Goal: Check status: Check status

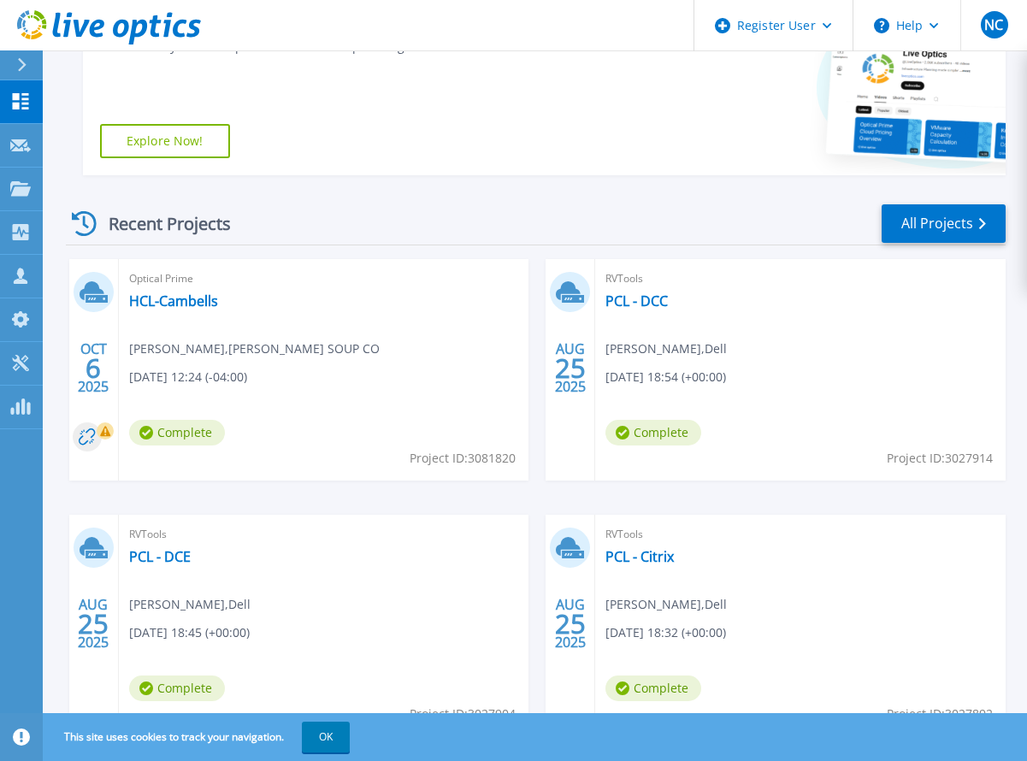
scroll to position [342, 0]
click at [180, 302] on link "HCL-Cambells" at bounding box center [173, 300] width 89 height 17
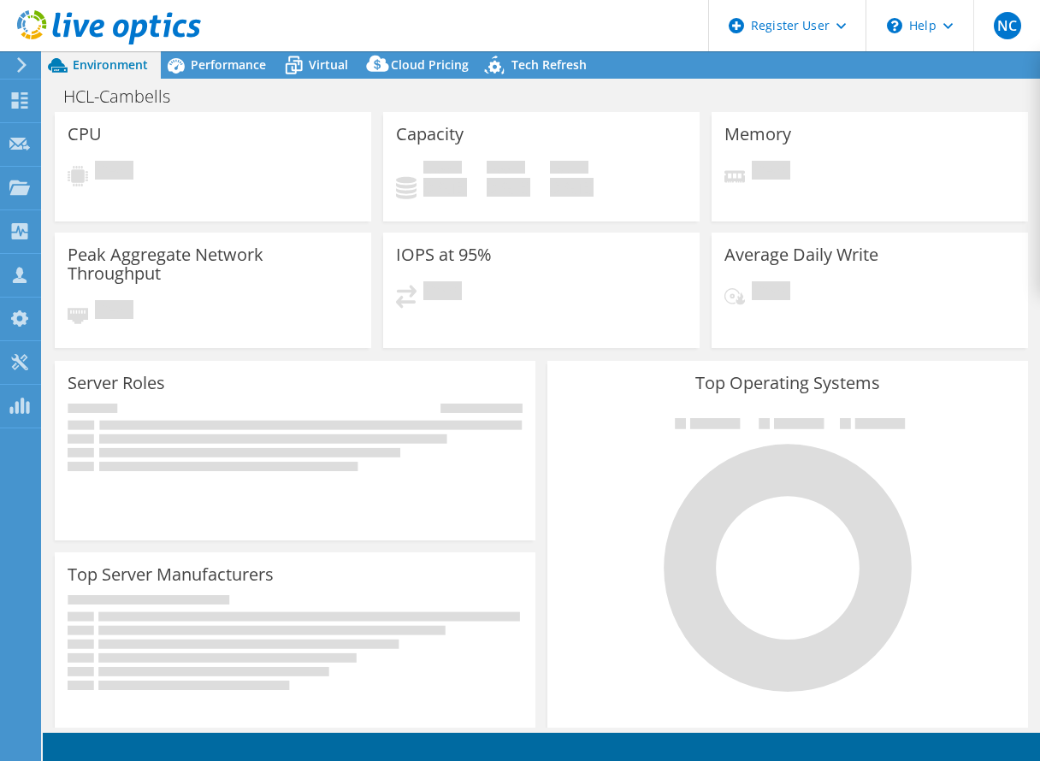
select select "USD"
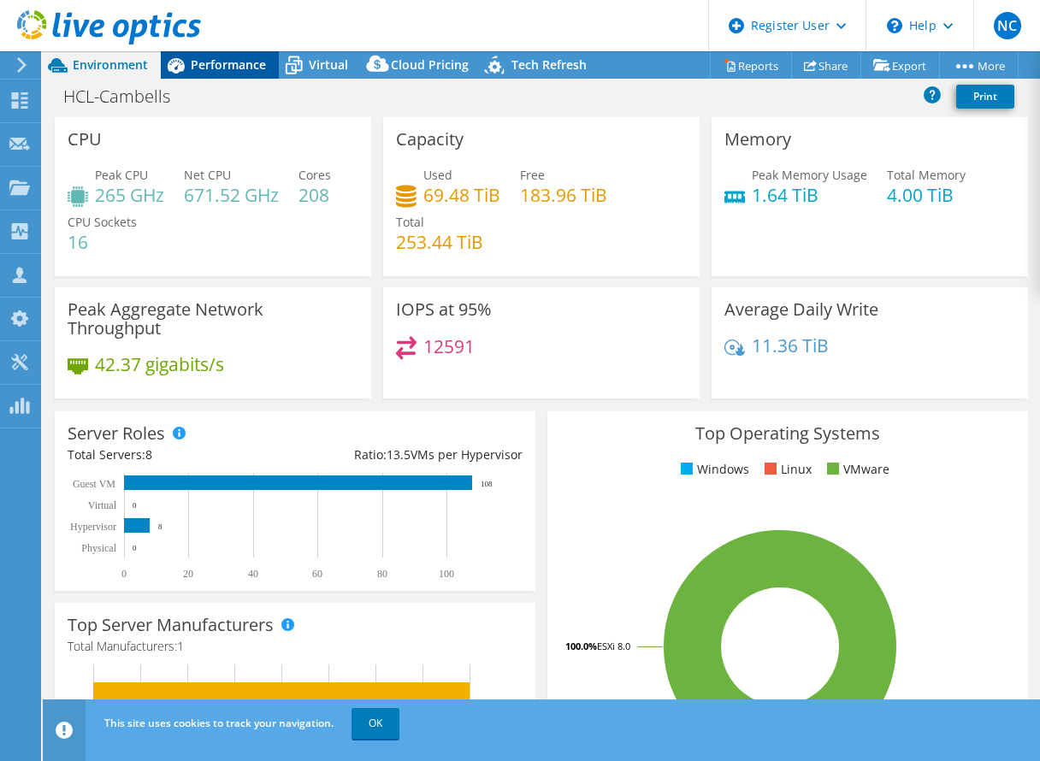
click at [211, 61] on span "Performance" at bounding box center [228, 64] width 75 height 16
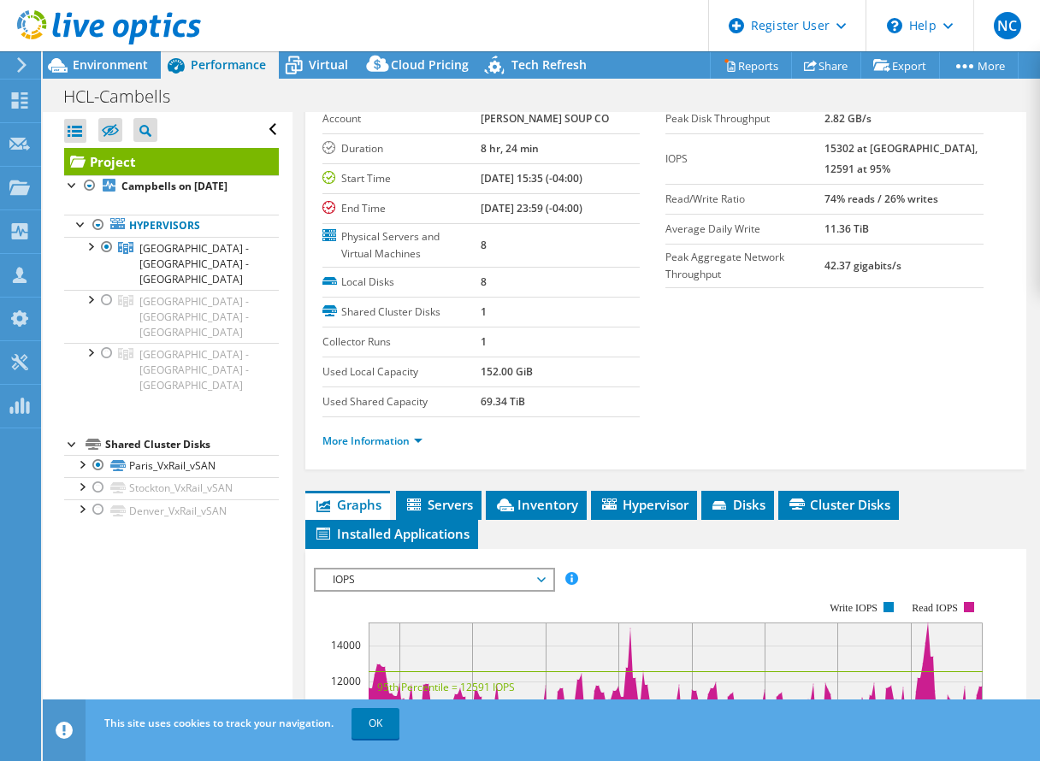
scroll to position [171, 0]
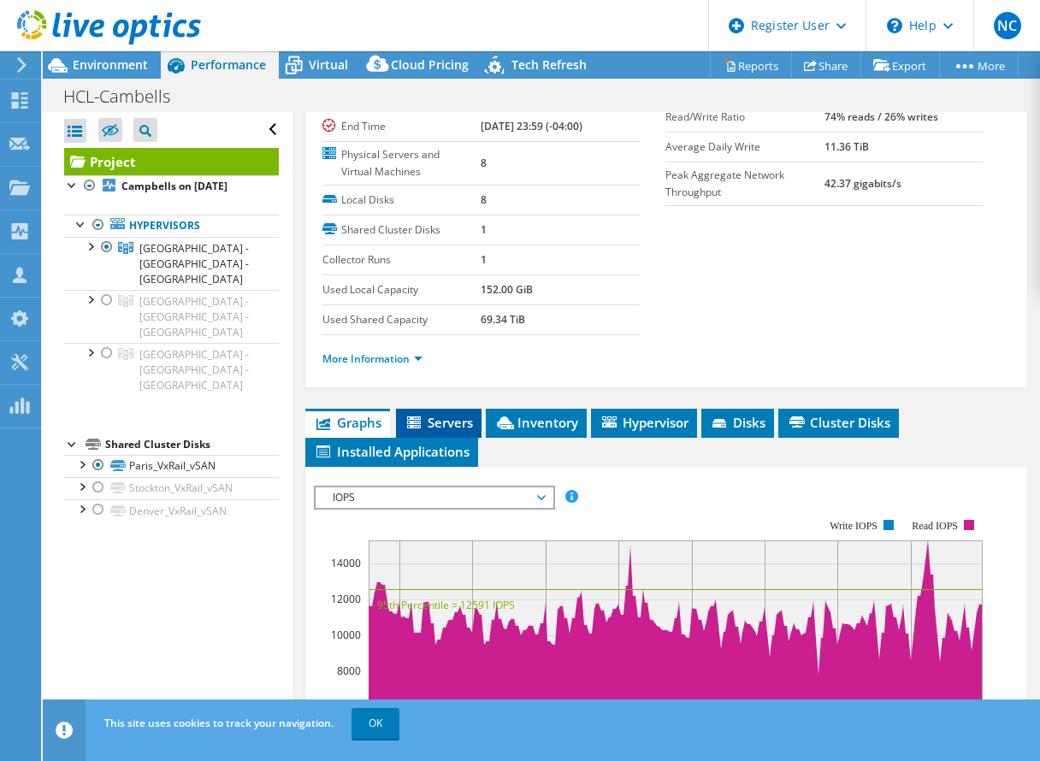
click at [439, 410] on li "Servers" at bounding box center [438, 423] width 85 height 29
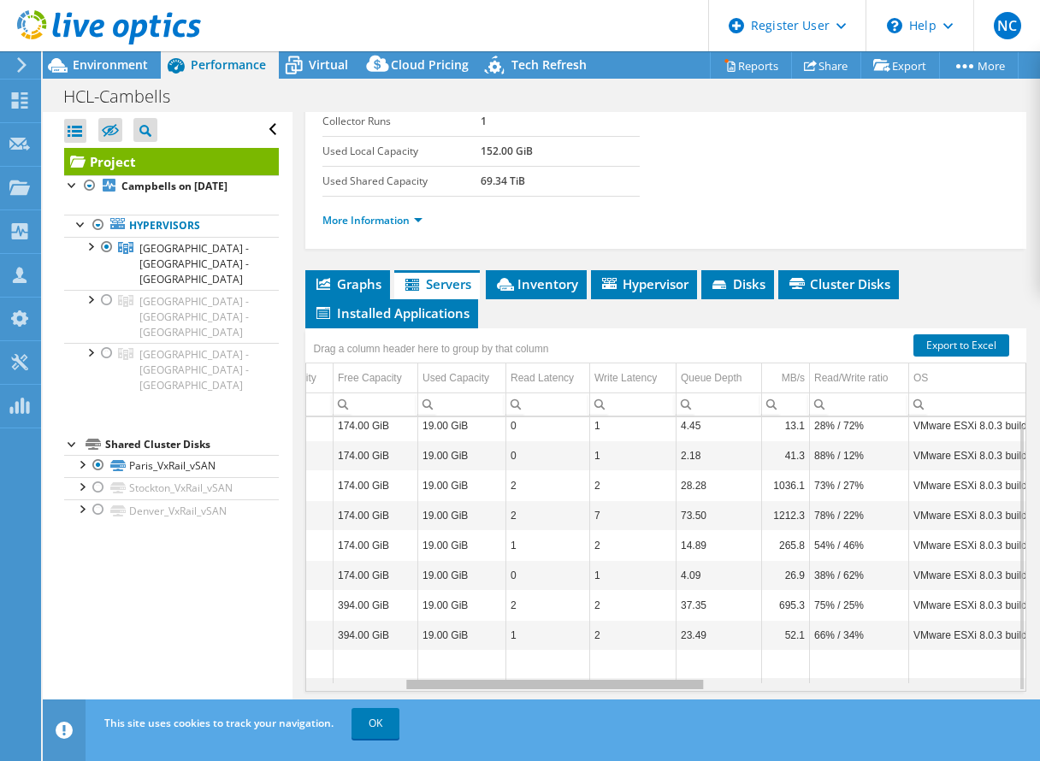
scroll to position [0, 0]
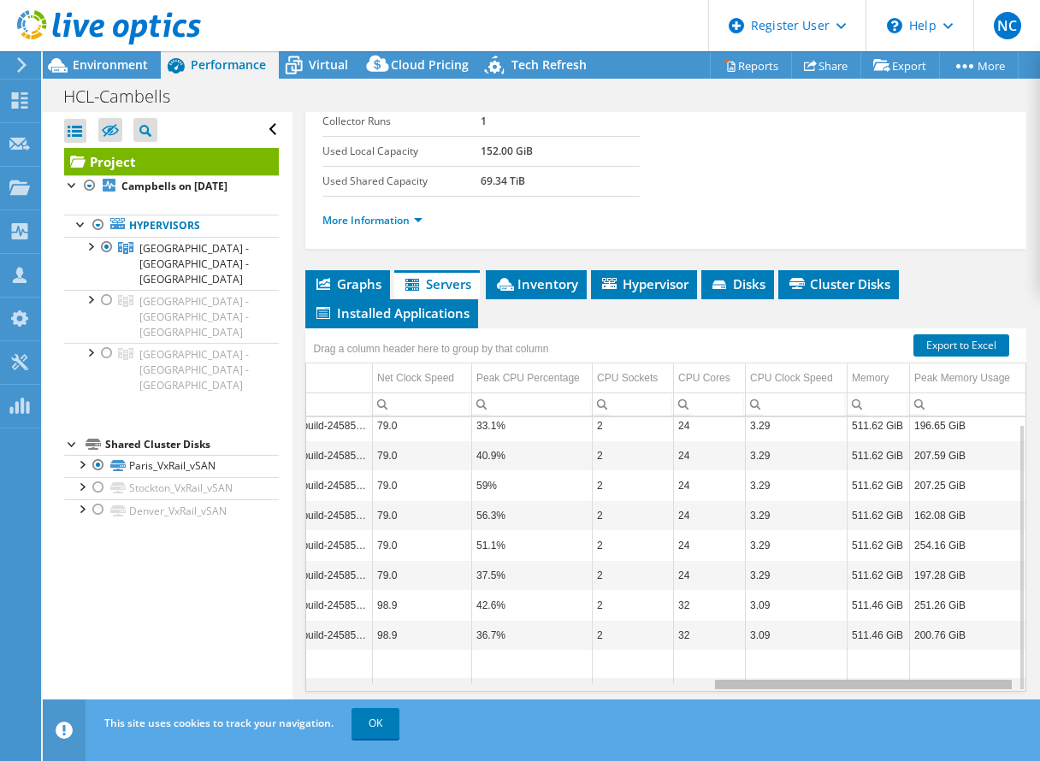
drag, startPoint x: 565, startPoint y: 687, endPoint x: 1020, endPoint y: 695, distance: 454.9
click at [1020, 695] on body "NC Dell User Nicholas Chauvin Nicholas.Chauvin@dell.com Dell My Profile Log Out…" at bounding box center [520, 380] width 1040 height 761
drag, startPoint x: 883, startPoint y: 688, endPoint x: 894, endPoint y: 691, distance: 11.4
click at [894, 691] on body "NC Dell User Nicholas Chauvin Nicholas.Chauvin@dell.com Dell My Profile Log Out…" at bounding box center [520, 380] width 1040 height 761
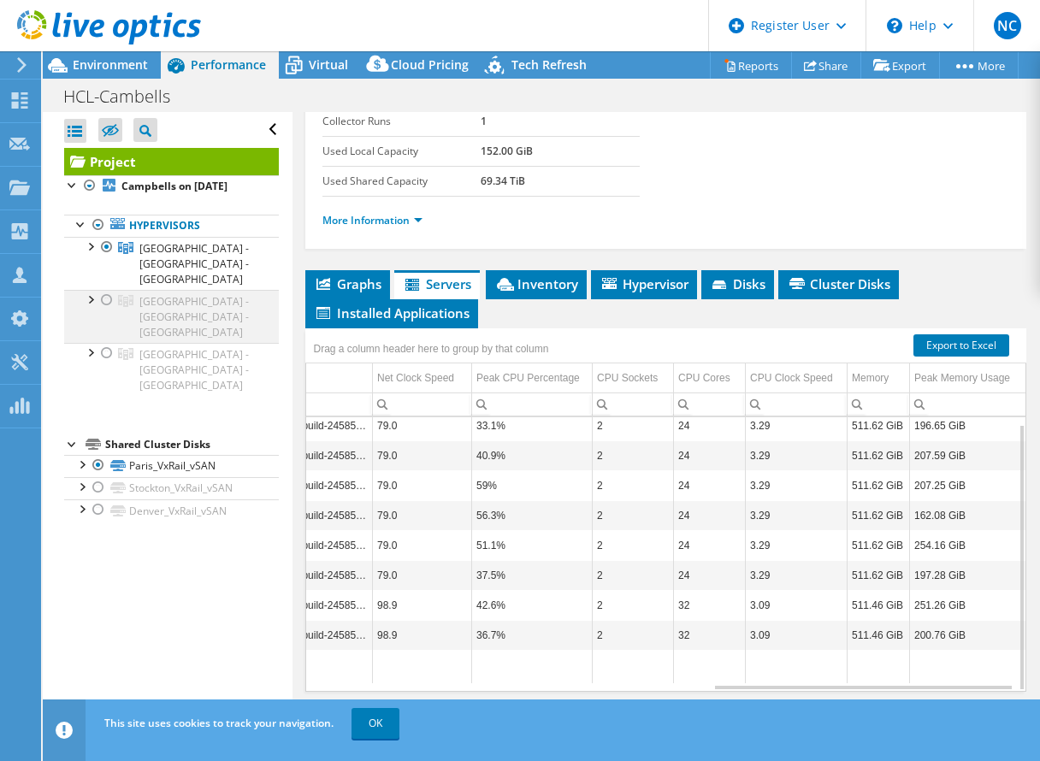
click at [109, 290] on div at bounding box center [106, 300] width 17 height 21
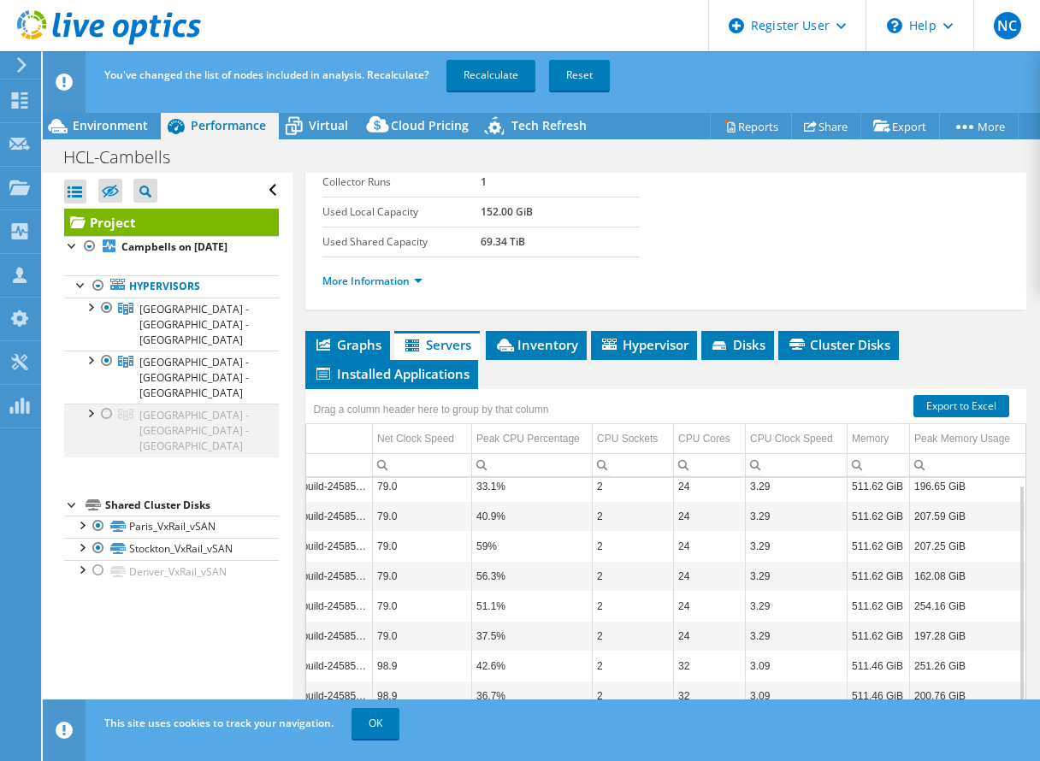
click at [109, 404] on div at bounding box center [106, 414] width 17 height 21
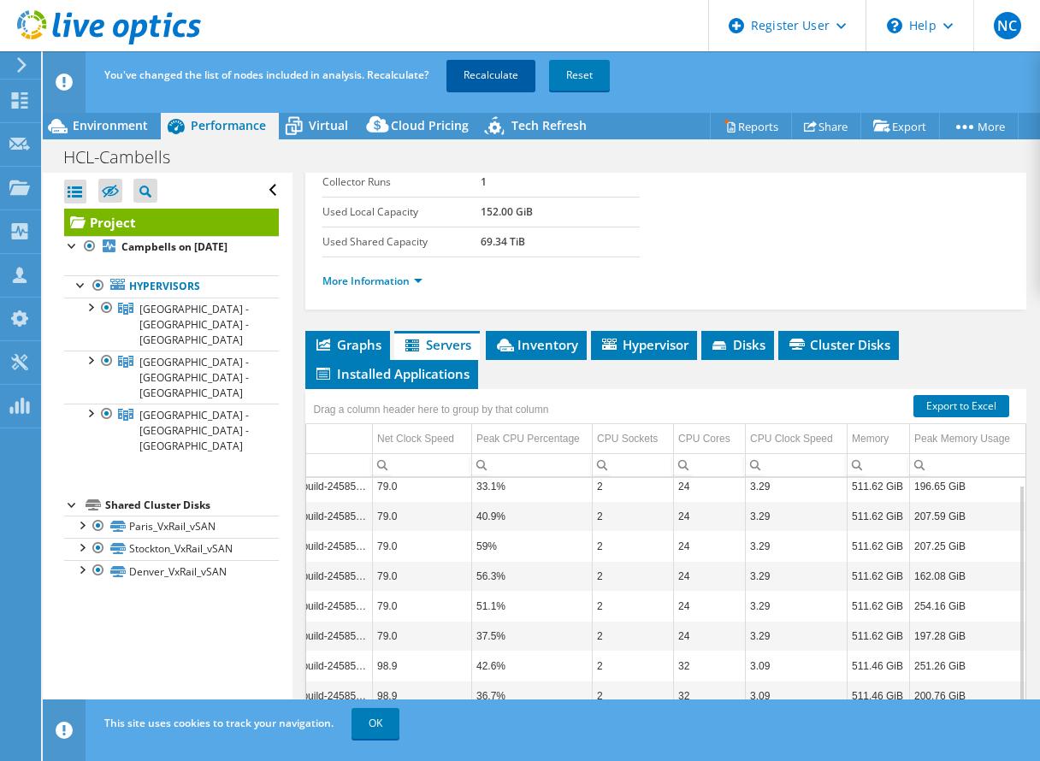
click at [519, 71] on link "Recalculate" at bounding box center [490, 75] width 89 height 31
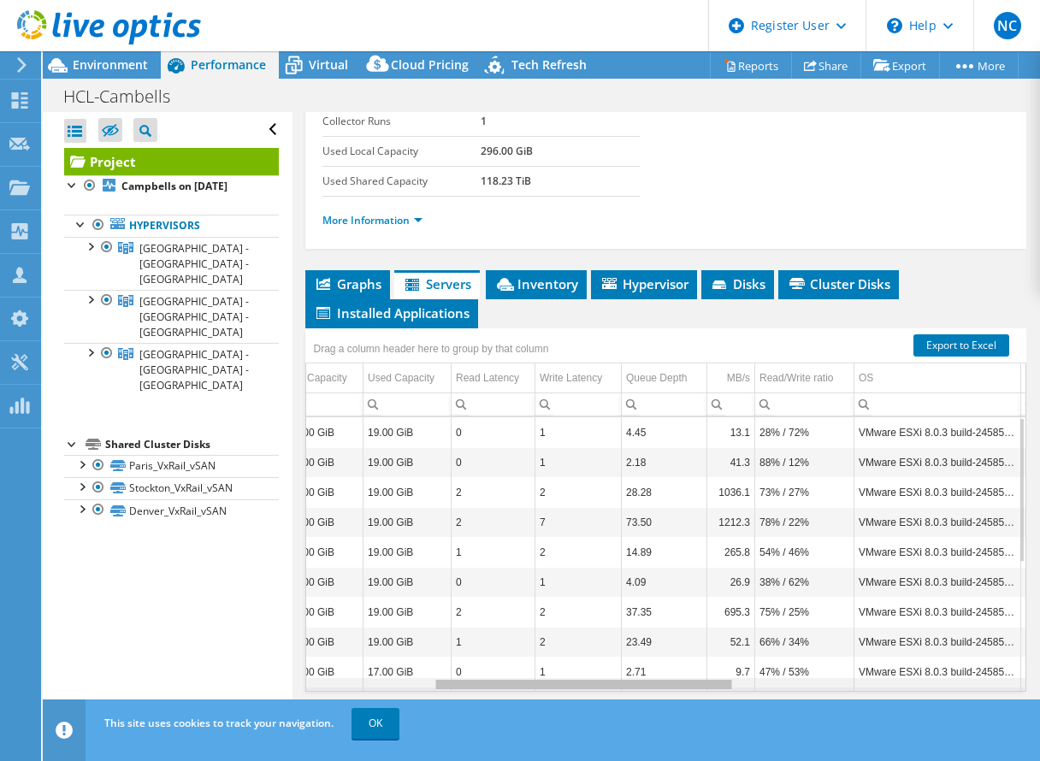
scroll to position [0, 330]
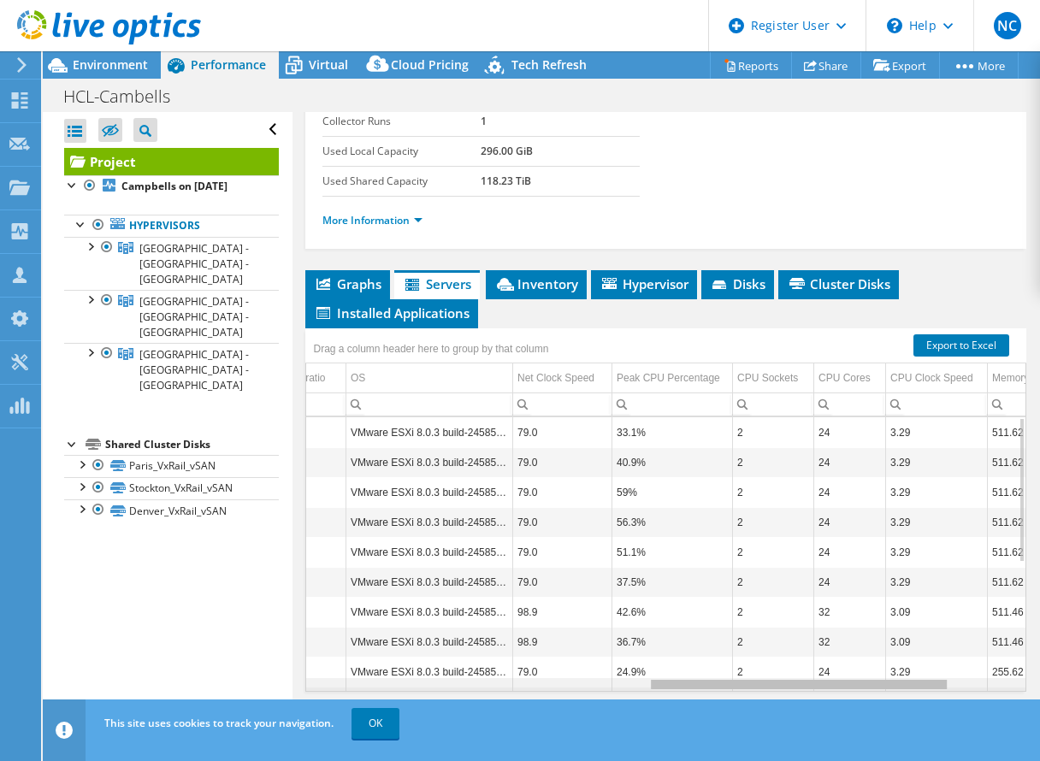
drag, startPoint x: 526, startPoint y: 685, endPoint x: 888, endPoint y: 691, distance: 362.6
click at [888, 691] on body "NC Dell User Nicholas Chauvin Nicholas.Chauvin@dell.com Dell My Profile Log Out…" at bounding box center [520, 380] width 1040 height 761
